Goal: Information Seeking & Learning: Understand process/instructions

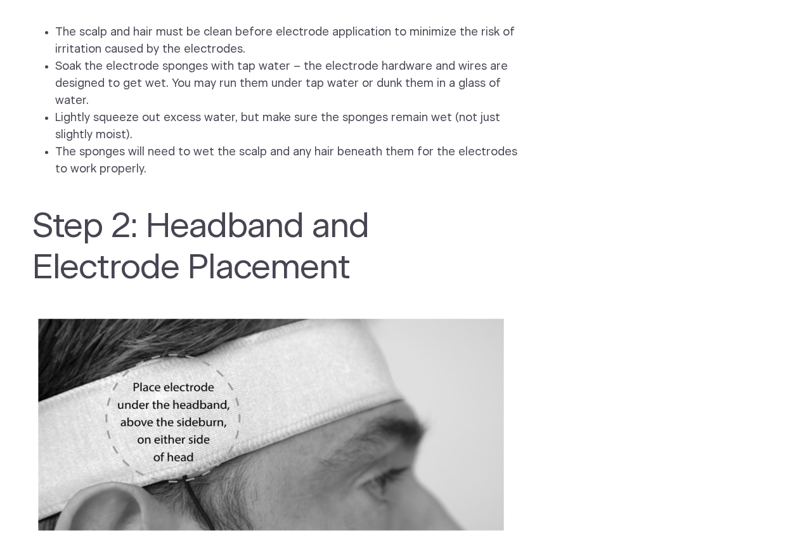
scroll to position [1204, 0]
click at [146, 402] on img at bounding box center [271, 424] width 479 height 231
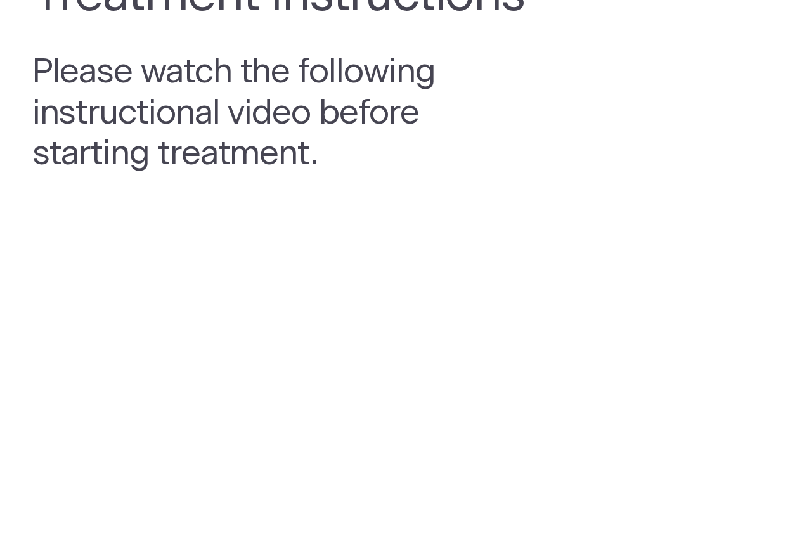
scroll to position [0, 0]
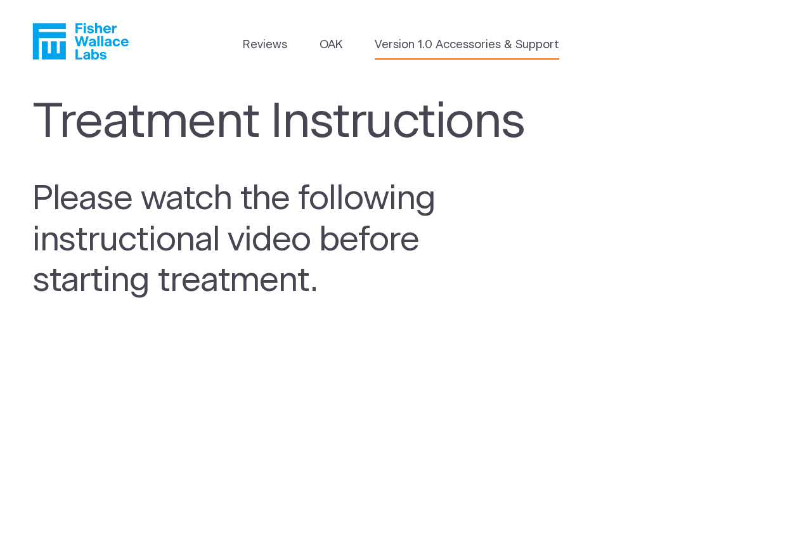
click at [428, 41] on link "Version 1.0 Accessories & Support" at bounding box center [467, 45] width 184 height 17
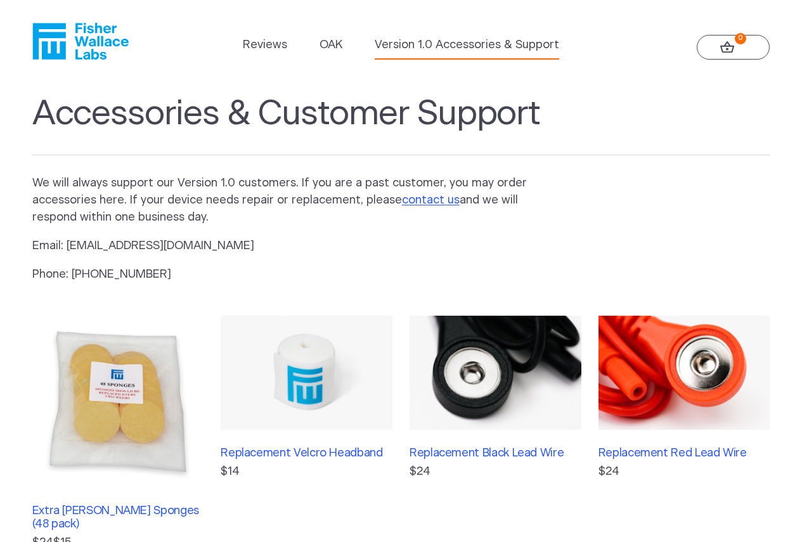
click at [58, 37] on icon "Fisher Wallace" at bounding box center [48, 41] width 33 height 36
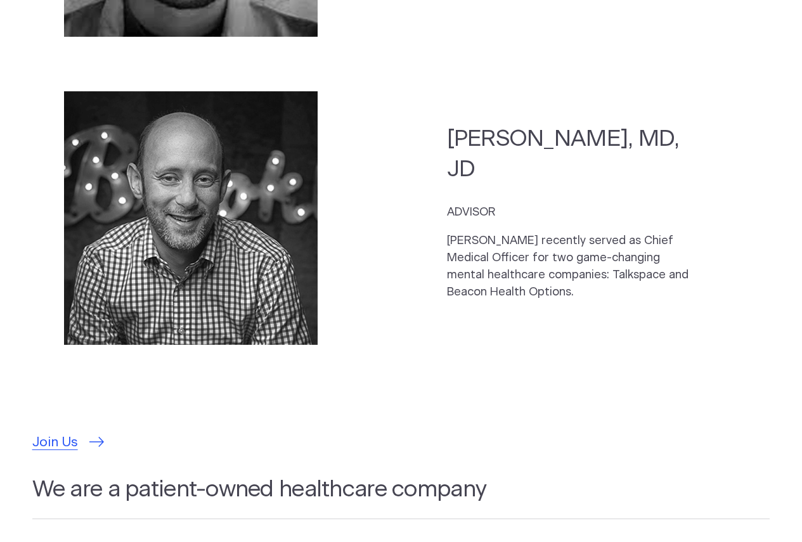
scroll to position [3549, 0]
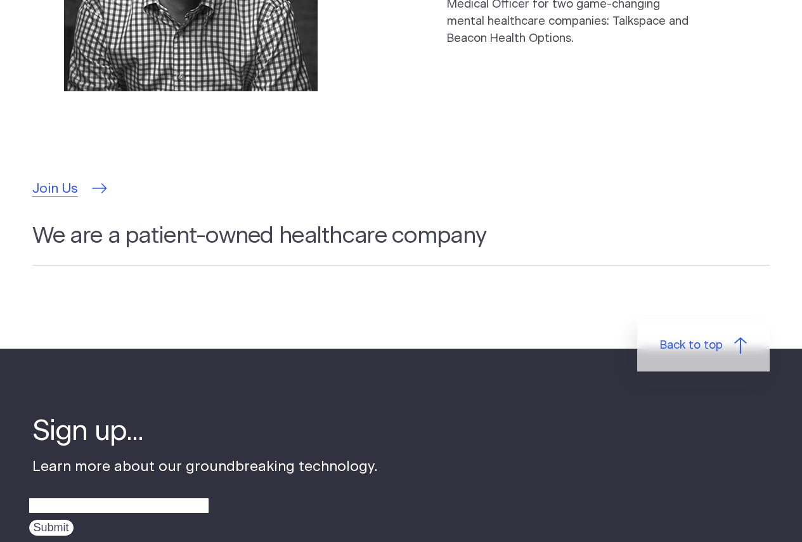
click at [47, 179] on span "Join Us" at bounding box center [55, 189] width 46 height 20
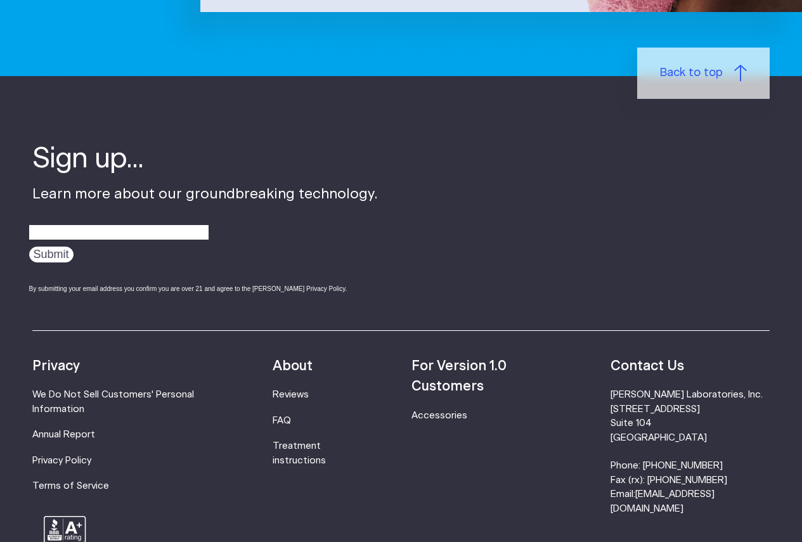
scroll to position [655, 0]
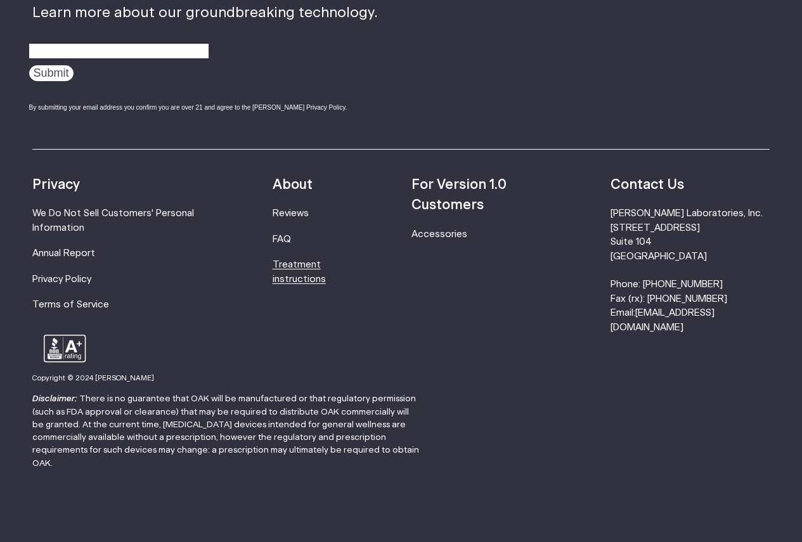
click at [310, 277] on link "Treatment instructions" at bounding box center [298, 271] width 53 height 23
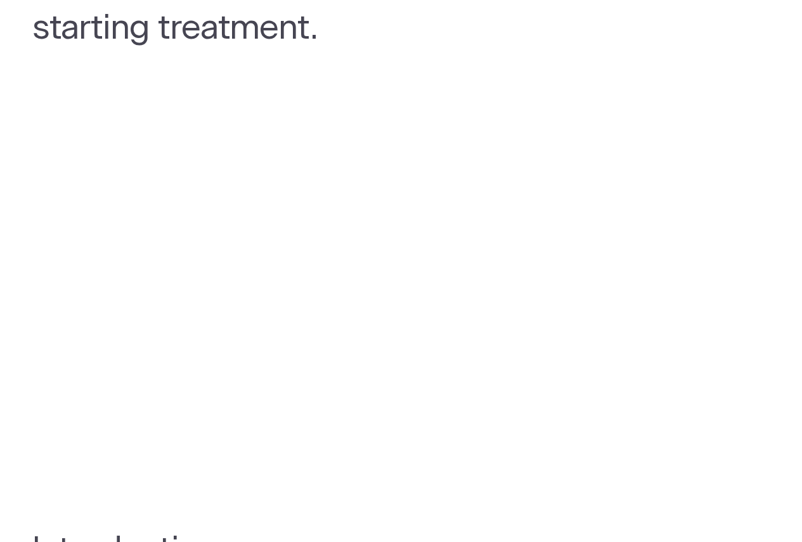
scroll to position [317, 0]
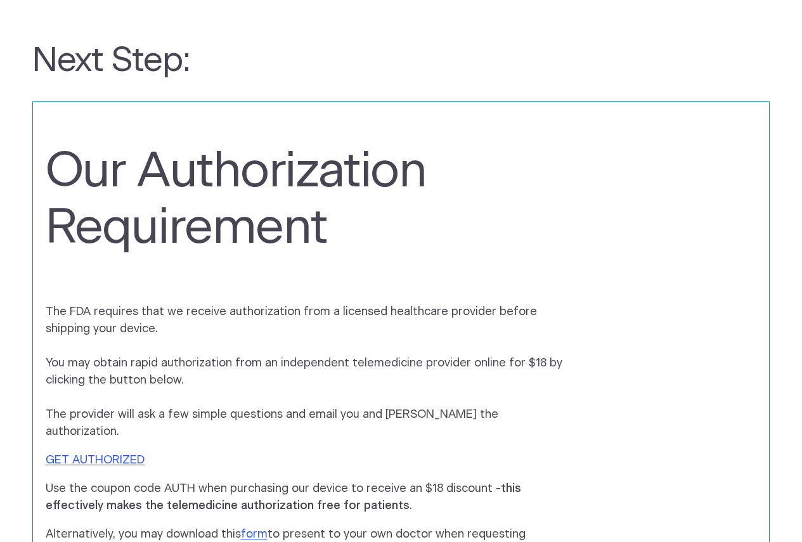
scroll to position [634, 0]
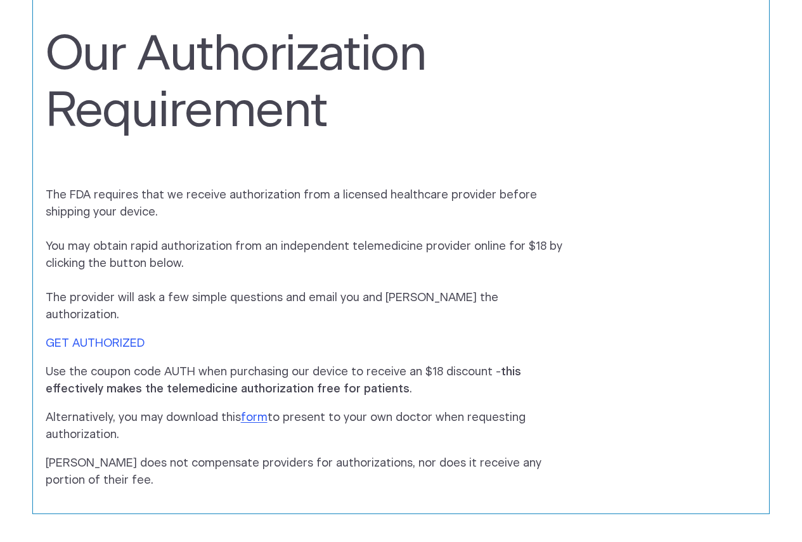
click at [93, 338] on link "GET AUTHORIZED" at bounding box center [95, 343] width 99 height 11
click at [248, 412] on link "form" at bounding box center [254, 417] width 27 height 11
click at [69, 338] on link "GET AUTHORIZED" at bounding box center [95, 343] width 99 height 11
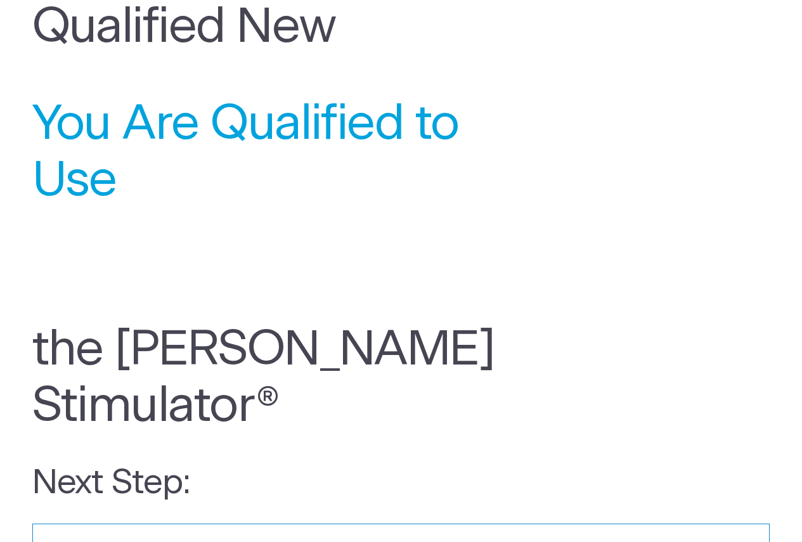
scroll to position [0, 0]
